Goal: Check status: Check status

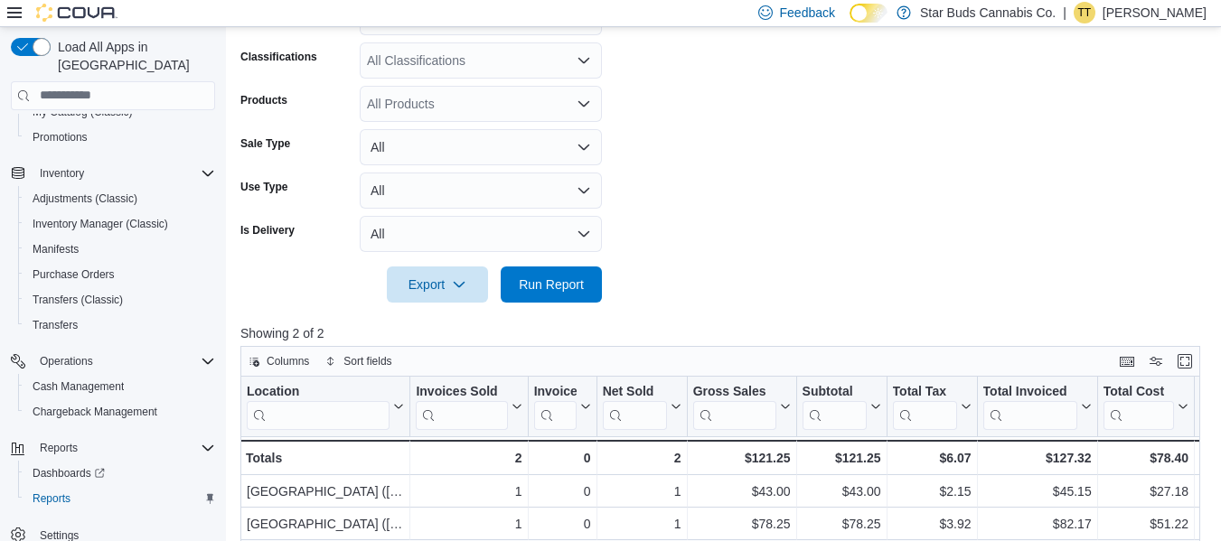
scroll to position [361, 0]
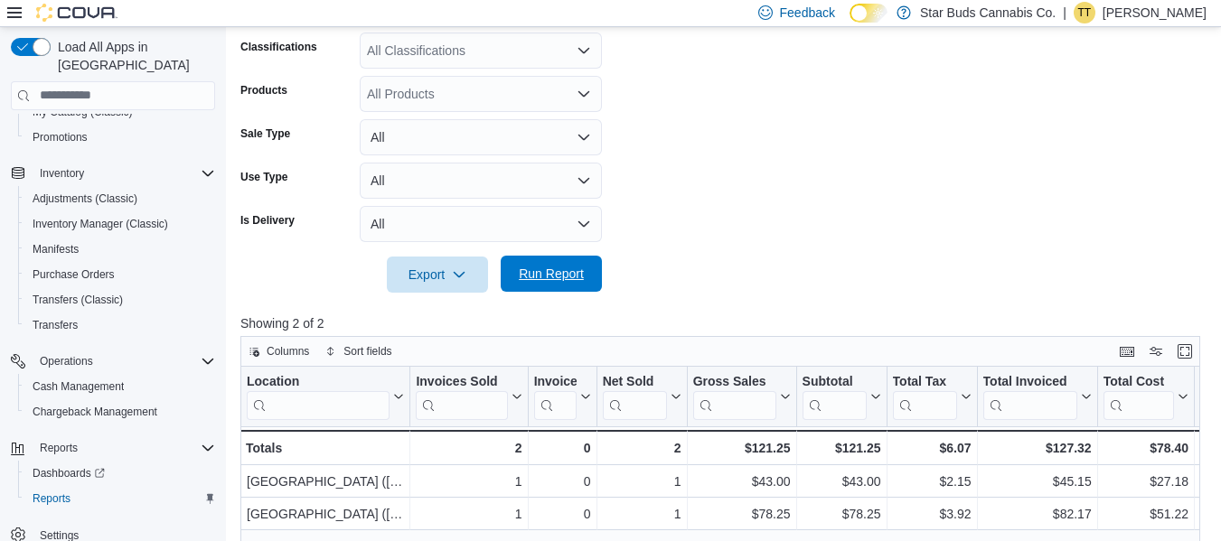
click at [566, 279] on span "Run Report" at bounding box center [551, 274] width 65 height 18
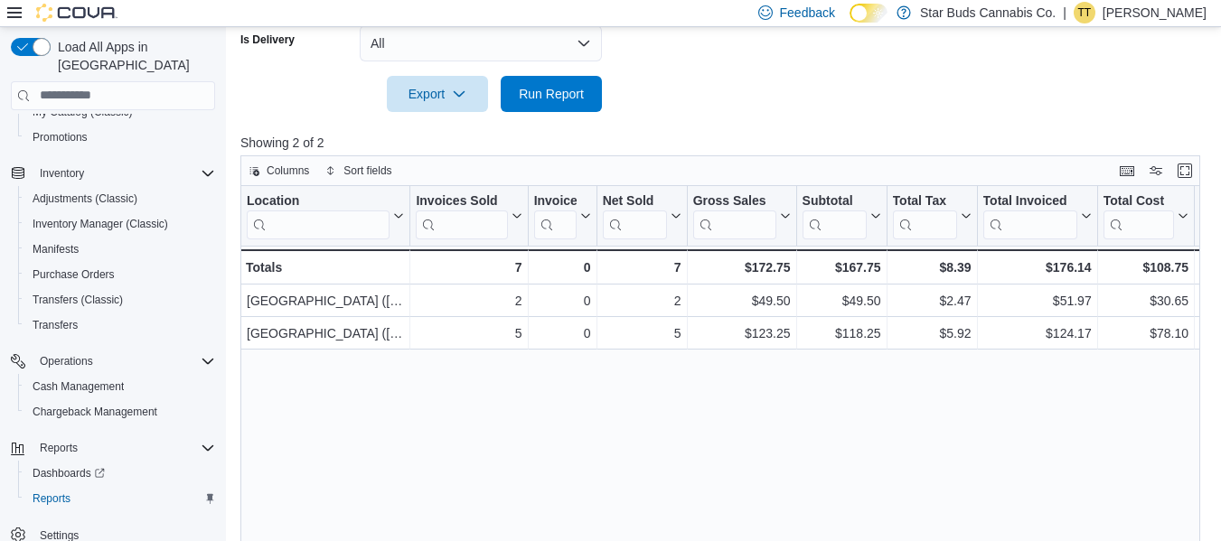
scroll to position [181, 0]
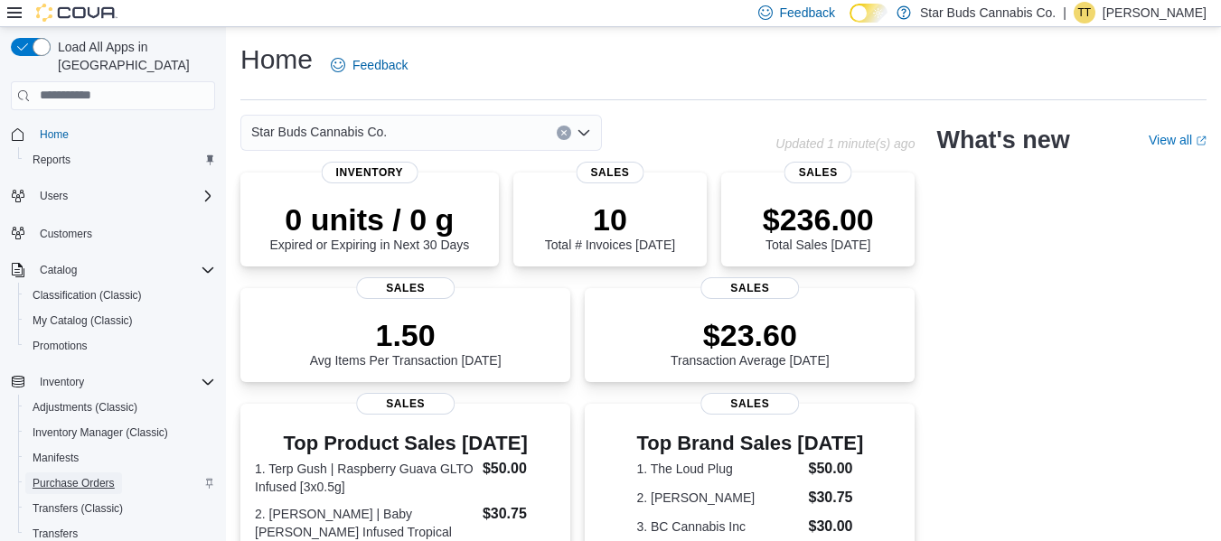
click at [108, 476] on span "Purchase Orders" at bounding box center [74, 483] width 82 height 14
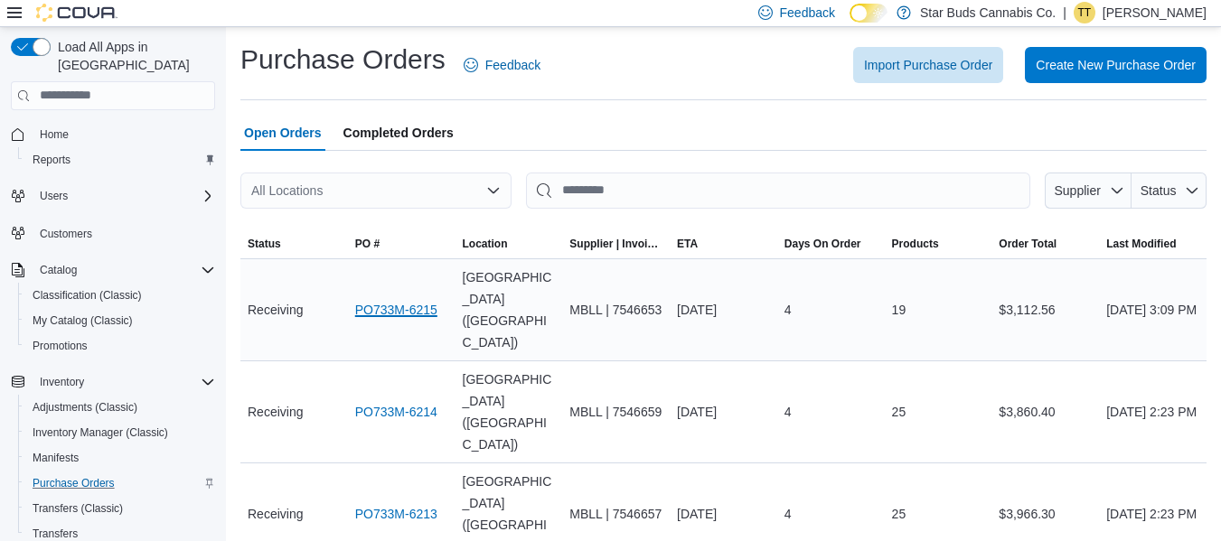
click at [412, 299] on link "PO733M-6215" at bounding box center [396, 310] width 82 height 22
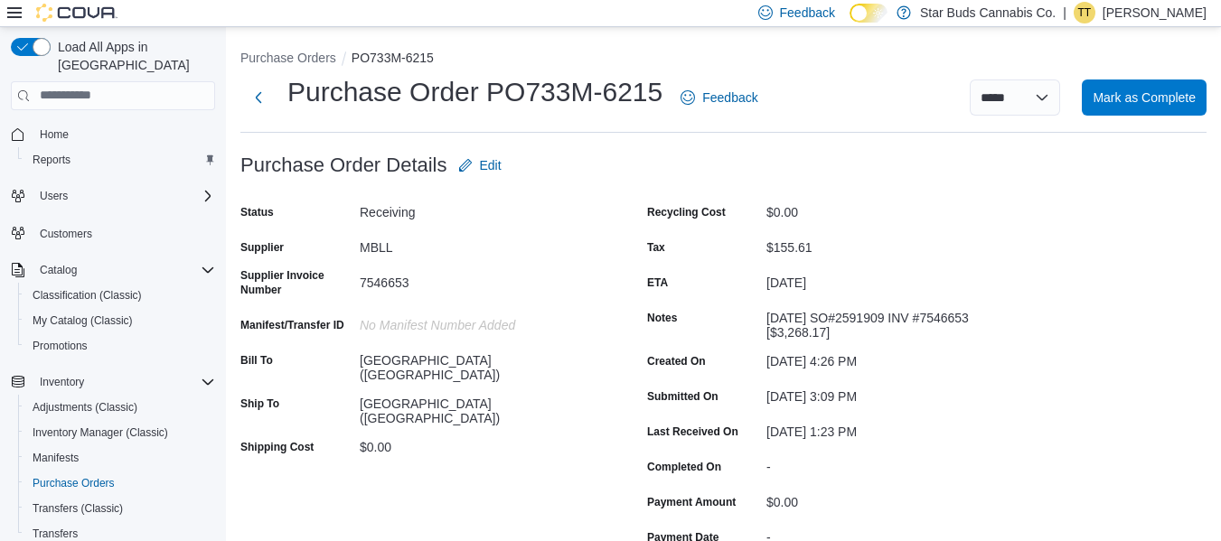
click at [412, 281] on div "7546653" at bounding box center [481, 279] width 242 height 22
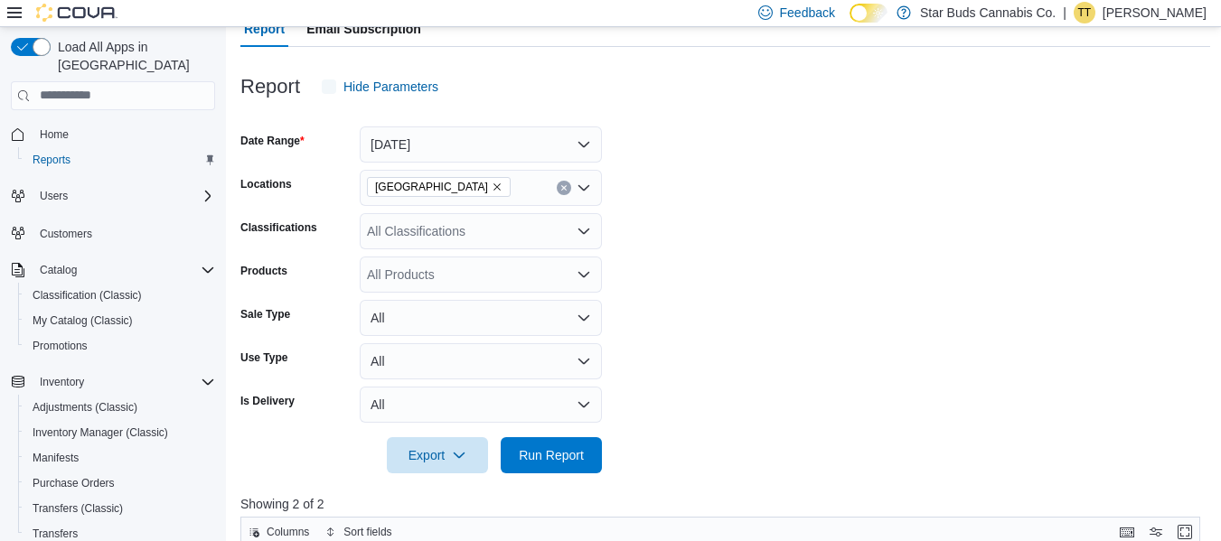
scroll to position [209, 0]
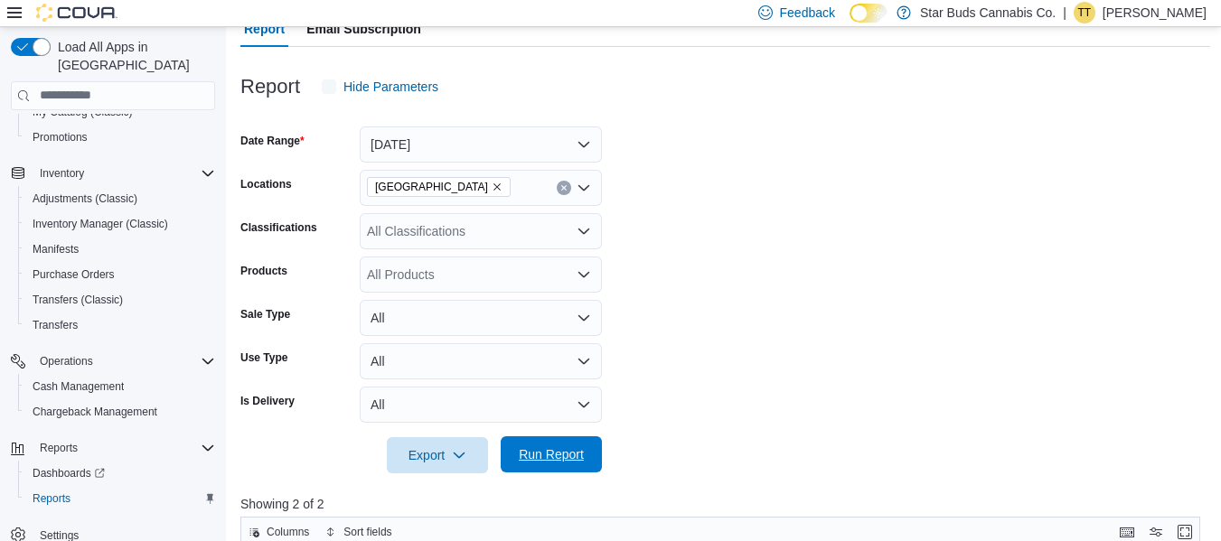
click at [577, 454] on span "Run Report" at bounding box center [551, 455] width 65 height 18
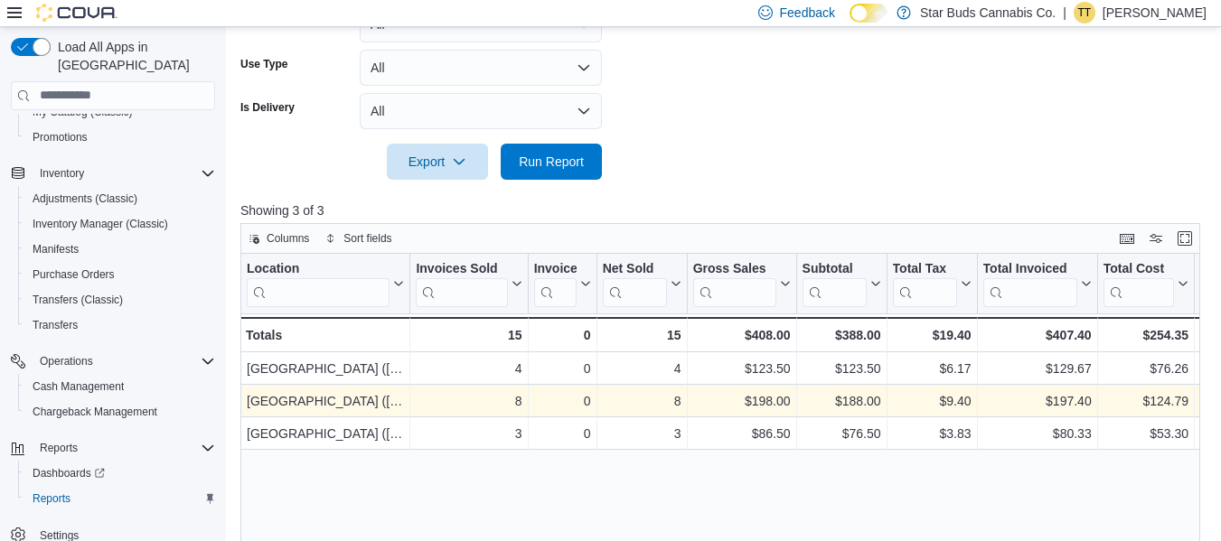
scroll to position [575, 0]
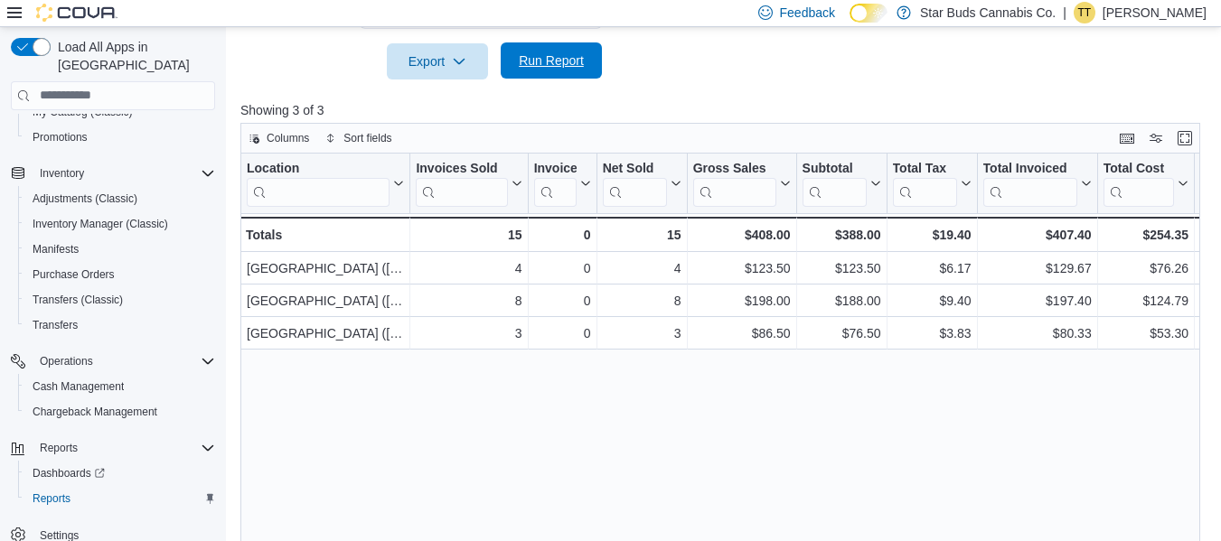
click at [561, 63] on span "Run Report" at bounding box center [551, 61] width 65 height 18
click at [590, 66] on span "Run Report" at bounding box center [552, 60] width 80 height 36
click at [592, 65] on button "Run Report" at bounding box center [551, 60] width 101 height 36
click at [577, 59] on span "Run Report" at bounding box center [551, 61] width 65 height 18
click at [541, 61] on span "Run Report" at bounding box center [551, 61] width 65 height 18
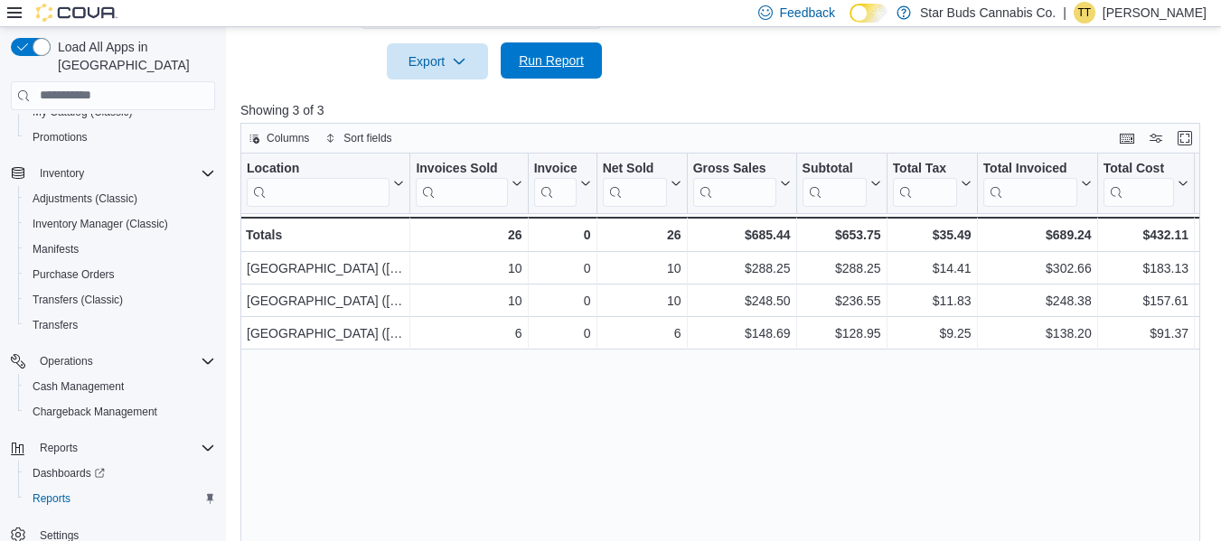
click at [565, 59] on span "Run Report" at bounding box center [551, 61] width 65 height 18
